Goal: Check status: Check status

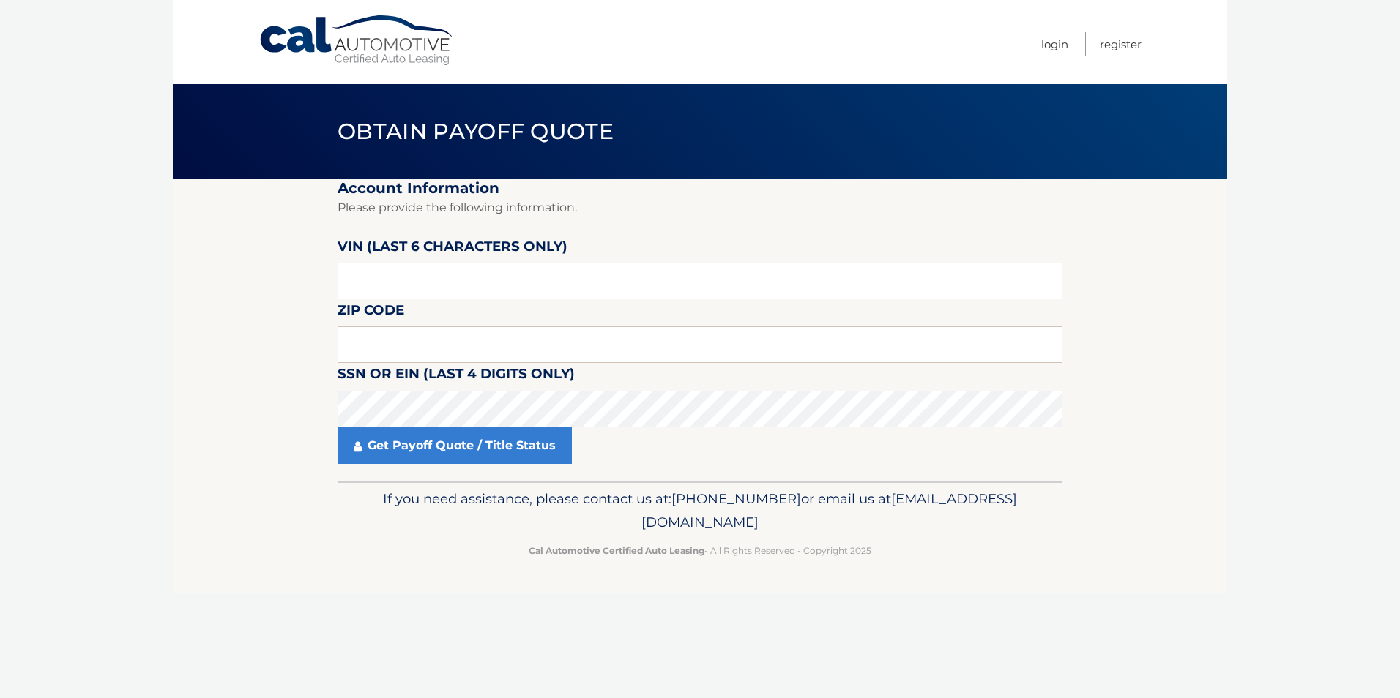
drag, startPoint x: 404, startPoint y: 321, endPoint x: 401, endPoint y: 313, distance: 7.9
click at [404, 321] on label "Zip Code" at bounding box center [371, 312] width 67 height 27
click at [398, 298] on input "text" at bounding box center [700, 281] width 725 height 37
click at [532, 282] on input "text" at bounding box center [700, 281] width 725 height 37
type input "261756"
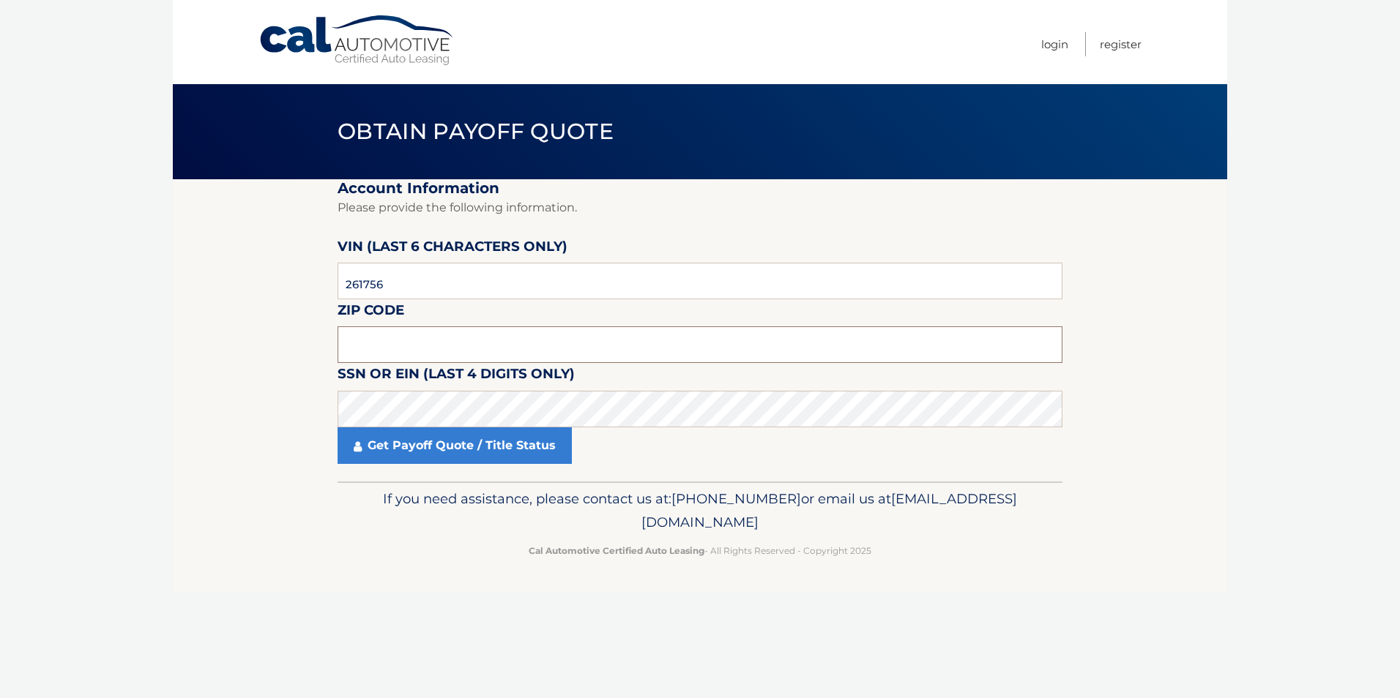
click at [399, 348] on input "text" at bounding box center [700, 345] width 725 height 37
type input "33908"
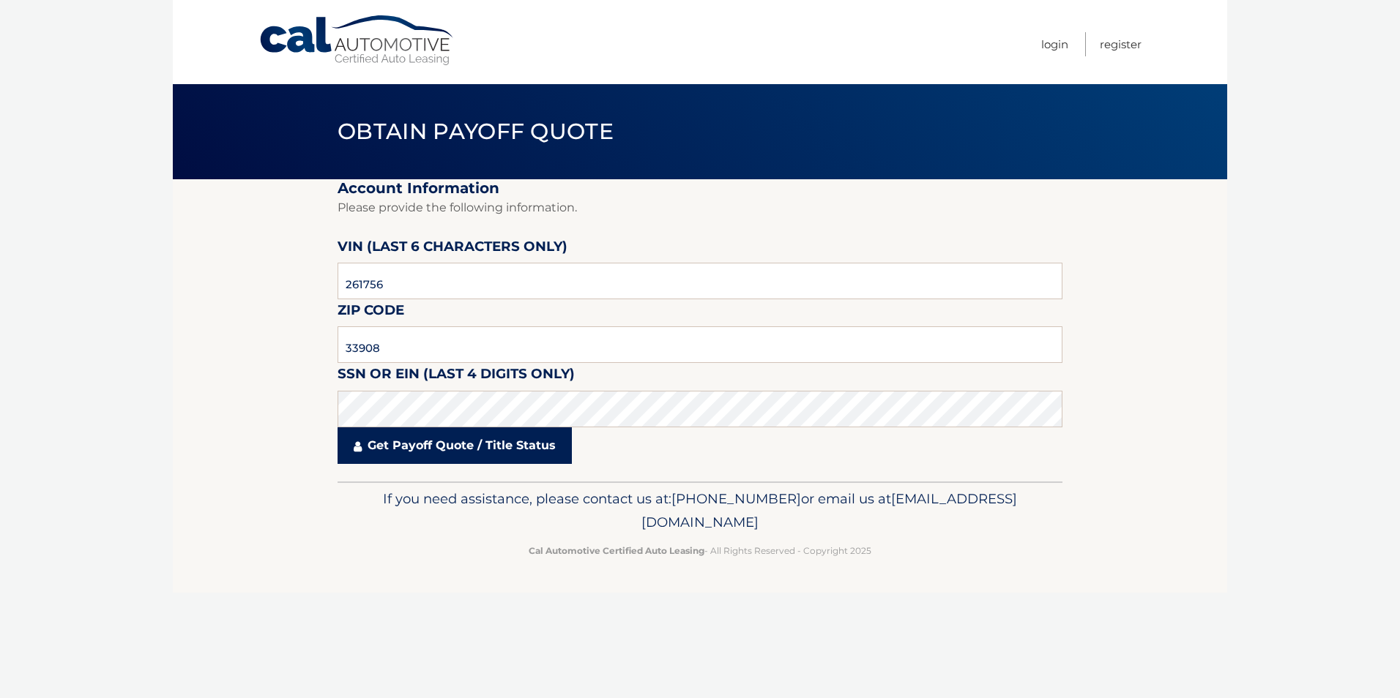
click at [403, 439] on link "Get Payoff Quote / Title Status" at bounding box center [455, 446] width 234 height 37
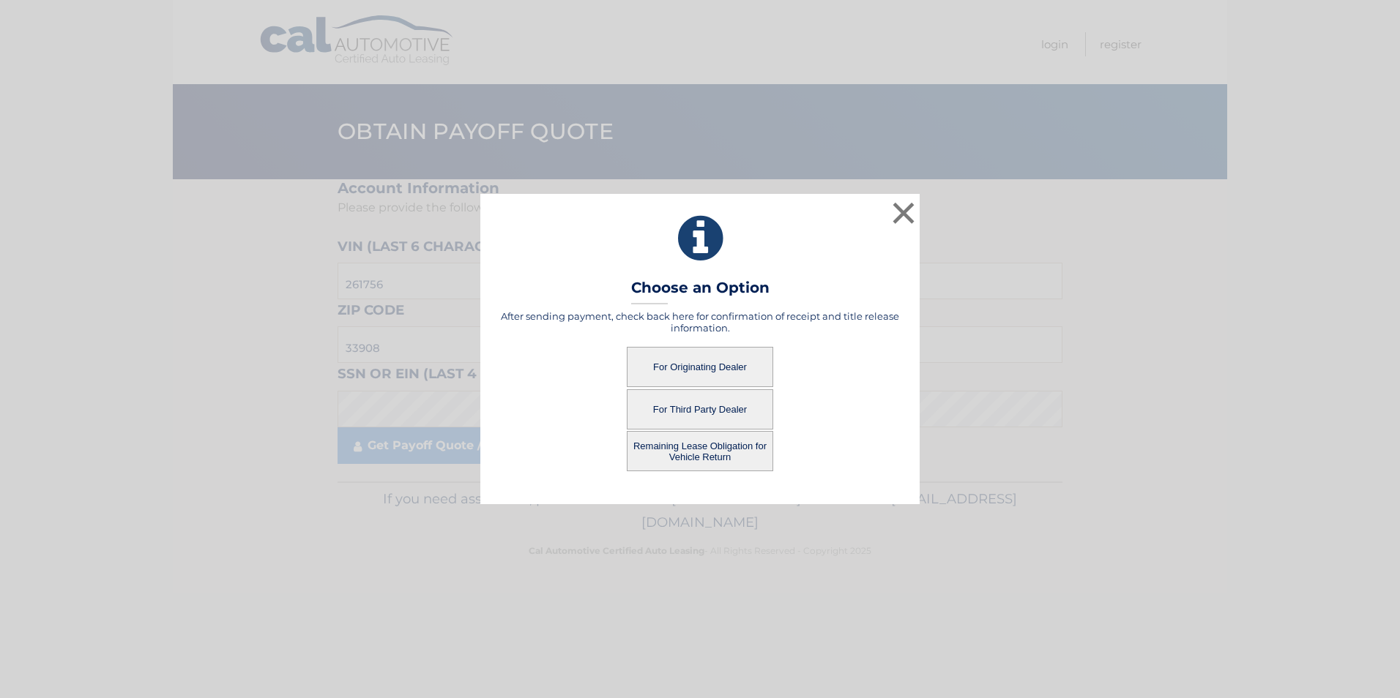
click at [699, 362] on button "For Originating Dealer" at bounding box center [700, 367] width 146 height 40
click at [693, 365] on button "For Originating Dealer" at bounding box center [700, 367] width 146 height 40
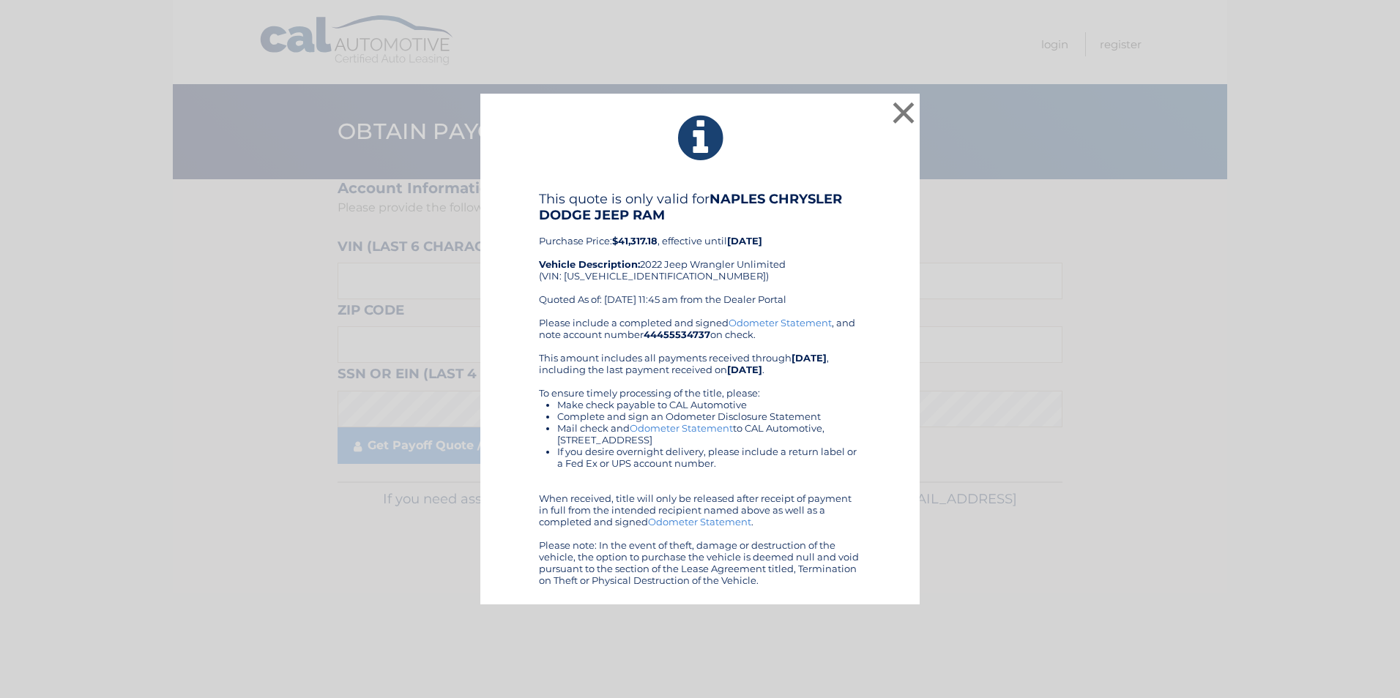
drag, startPoint x: 541, startPoint y: 242, endPoint x: 854, endPoint y: 578, distance: 459.5
click at [854, 578] on div "This quote is only valid for NAPLES CHRYSLER DODGE JEEP RAM Purchase Price: $41…" at bounding box center [700, 388] width 322 height 395
drag, startPoint x: 854, startPoint y: 578, endPoint x: 799, endPoint y: 559, distance: 59.0
click at [849, 484] on div "Please include a completed and signed Odometer Statement , and note account num…" at bounding box center [700, 451] width 322 height 269
click at [836, 433] on li "Mail check and Odometer Statement to CAL Automotive, [STREET_ADDRESS]" at bounding box center [709, 433] width 304 height 23
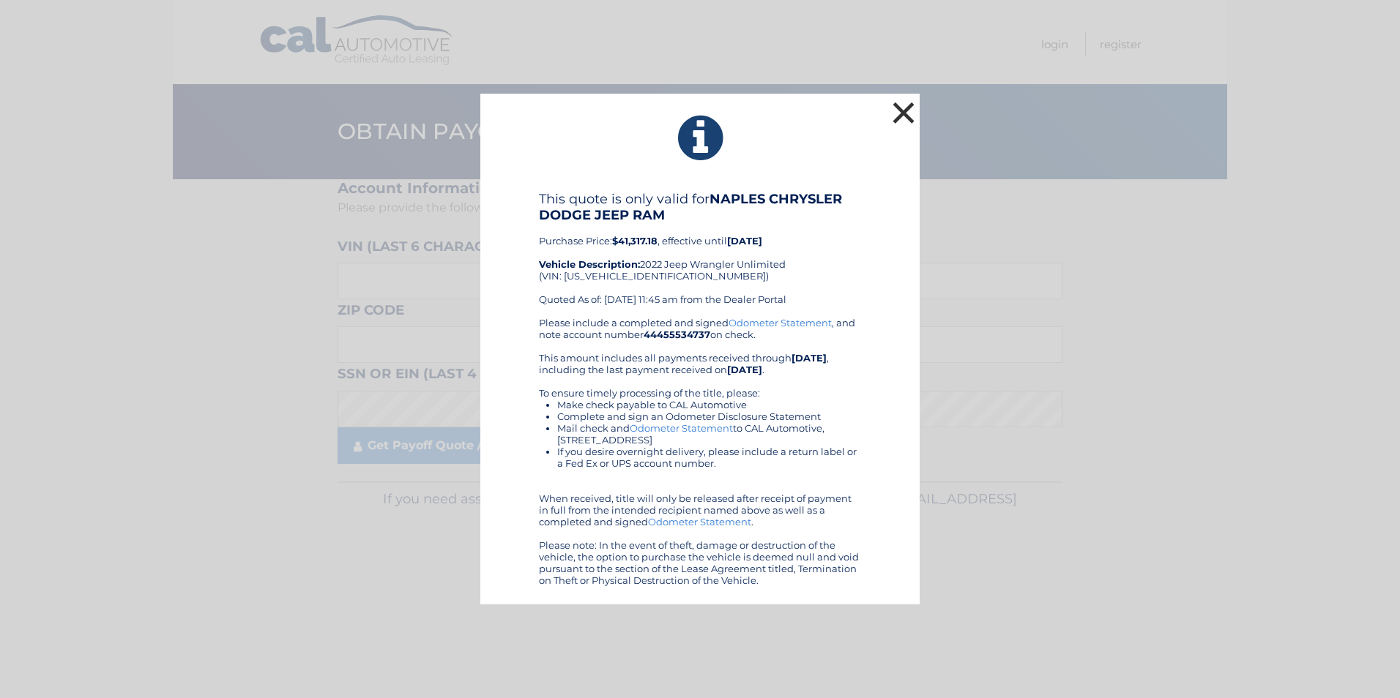
click at [895, 113] on button "×" at bounding box center [903, 112] width 29 height 29
